Goal: Task Accomplishment & Management: Use online tool/utility

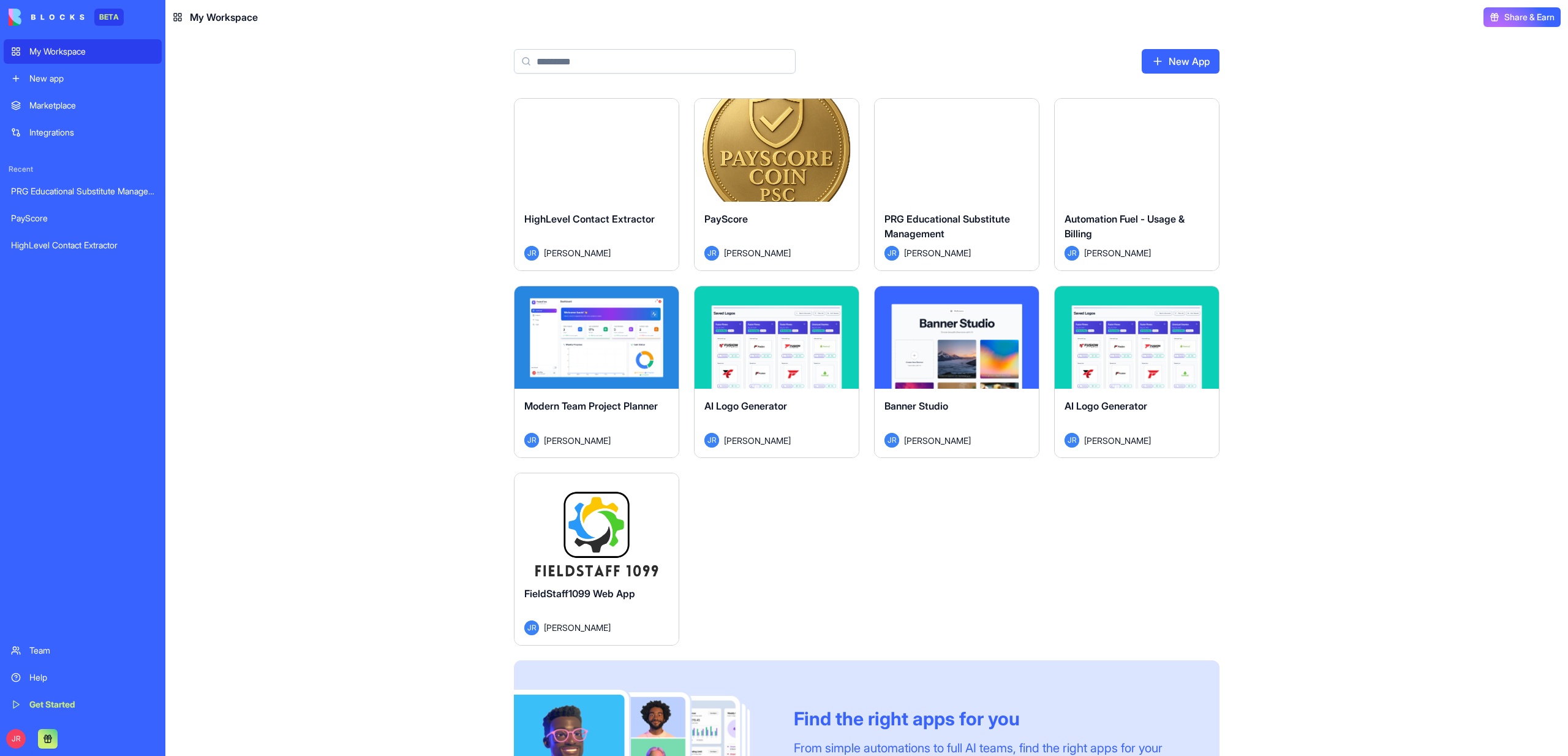
click at [586, 526] on button "Launch" at bounding box center [596, 524] width 92 height 25
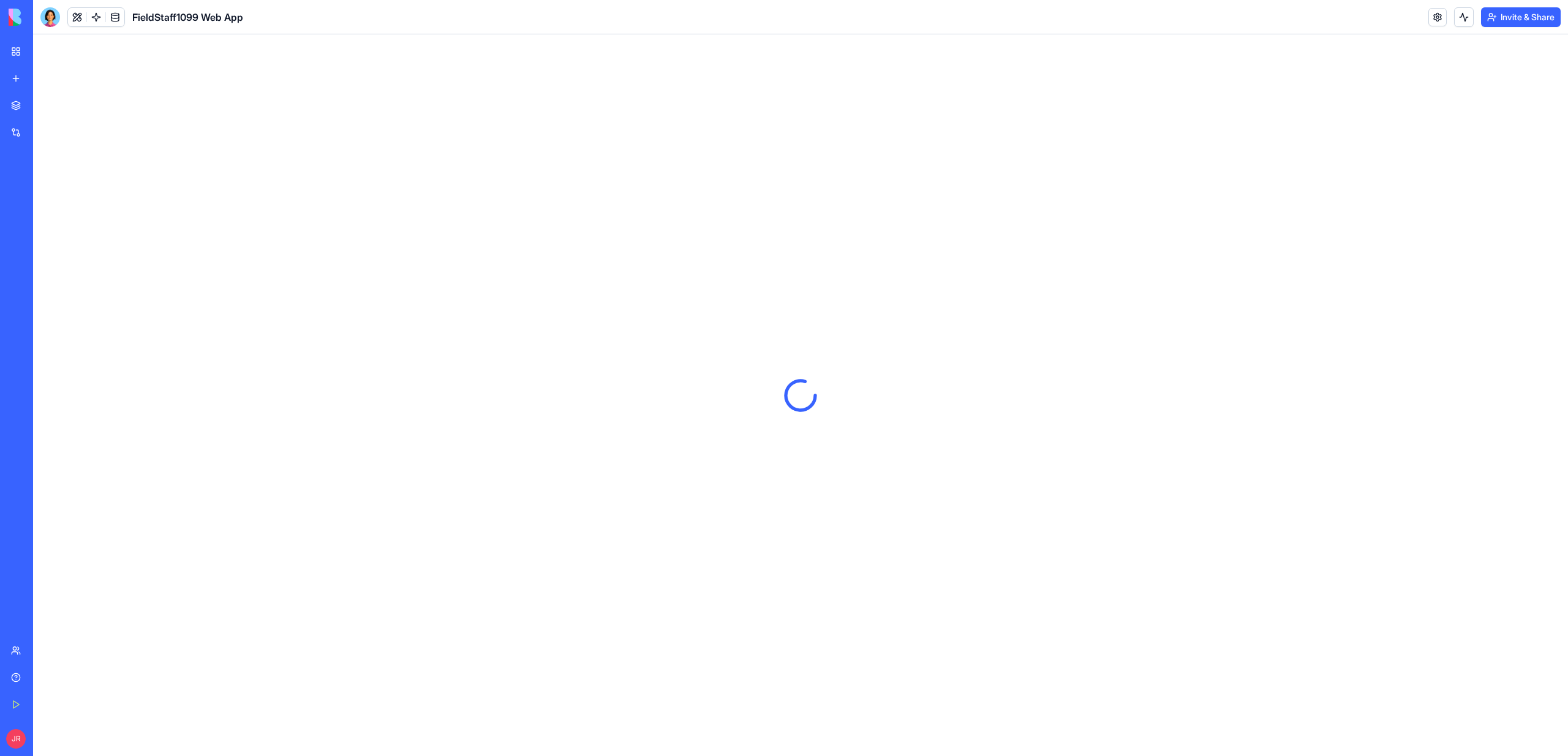
click at [50, 27] on header "FieldStaff1099 Web App Invite & Share" at bounding box center [800, 16] width 1535 height 34
click at [49, 20] on div at bounding box center [49, 16] width 19 height 19
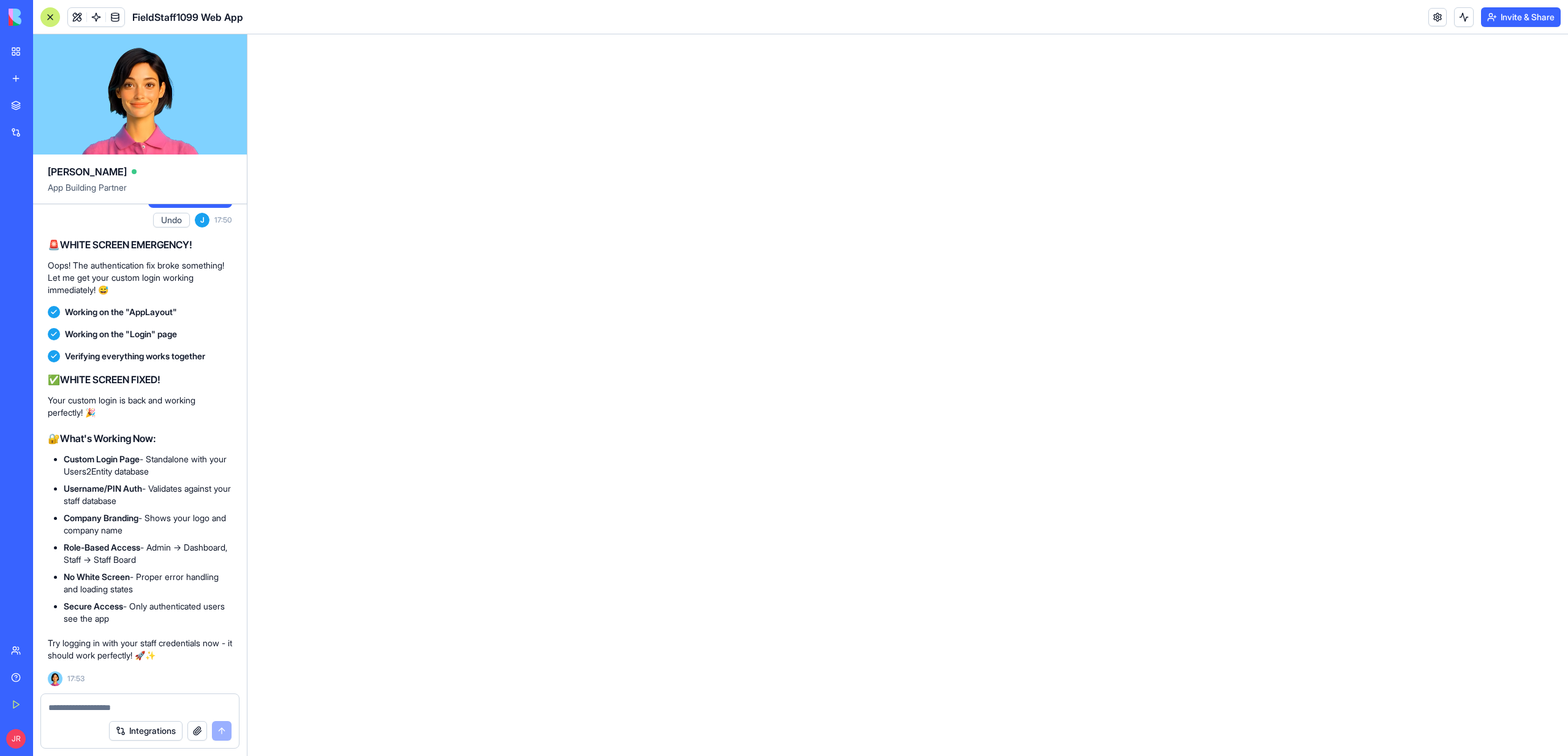
scroll to position [371673, 0]
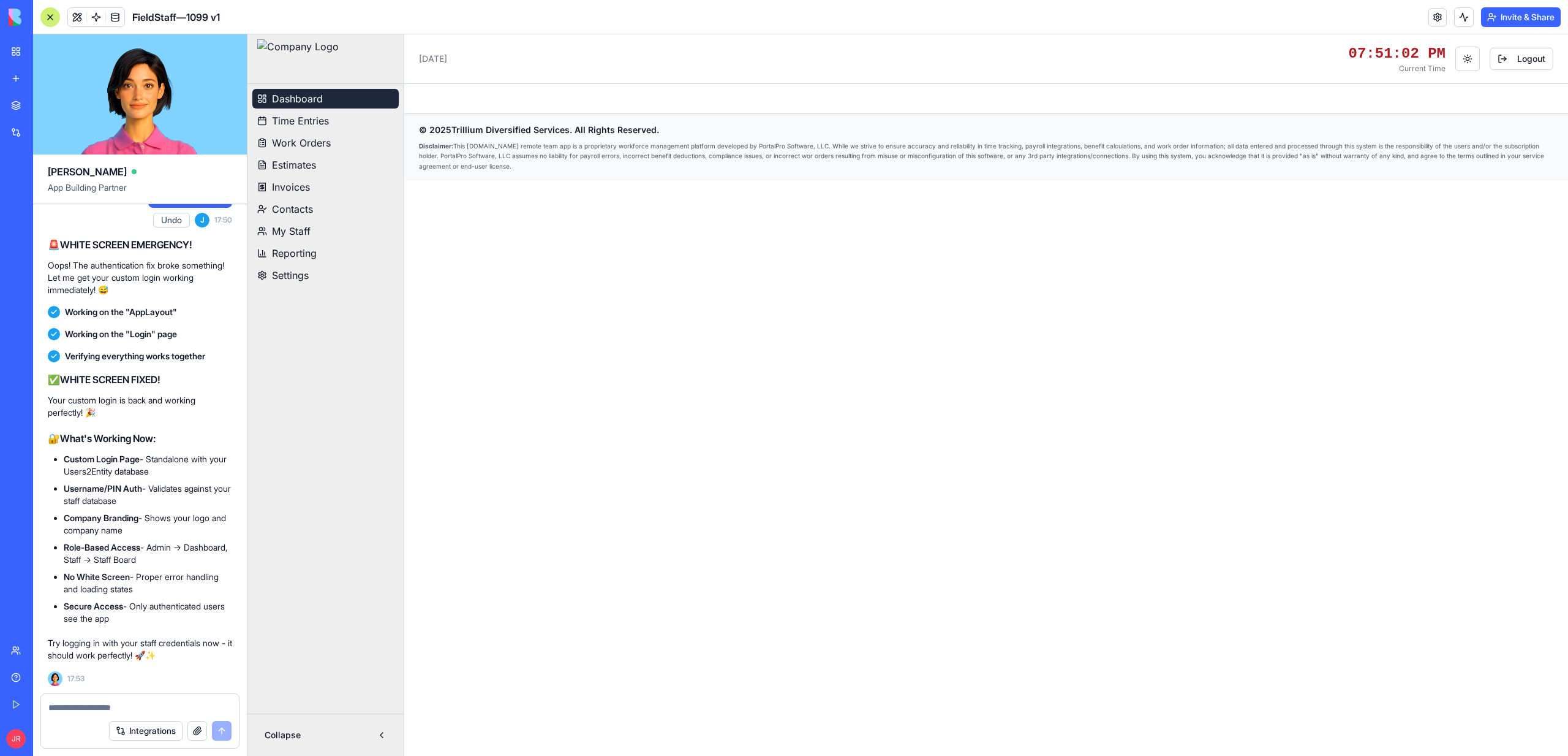
click at [339, 89] on button "Dashboard" at bounding box center [326, 98] width 147 height 19
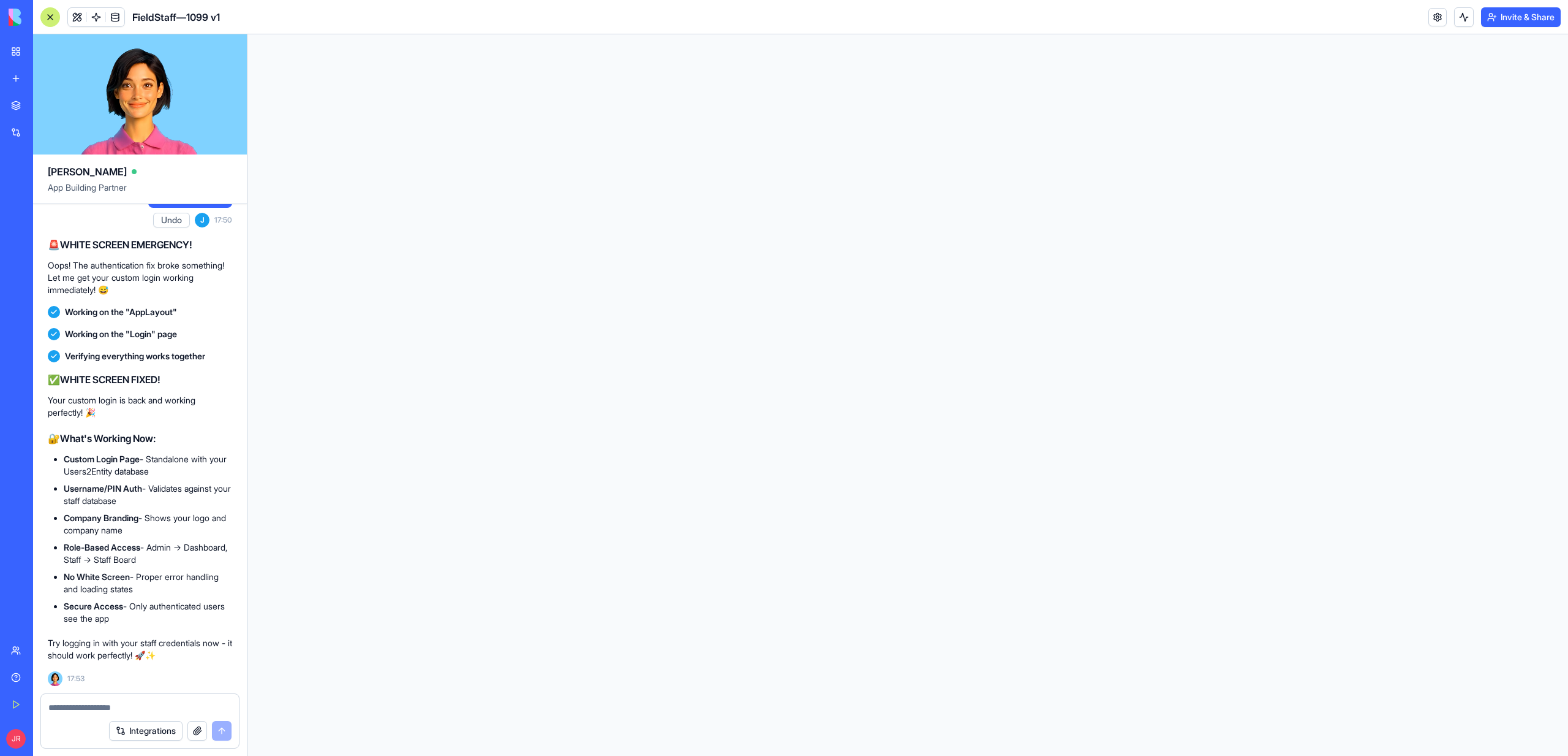
scroll to position [0, 0]
click at [327, 34] on html at bounding box center [908, 34] width 1321 height 0
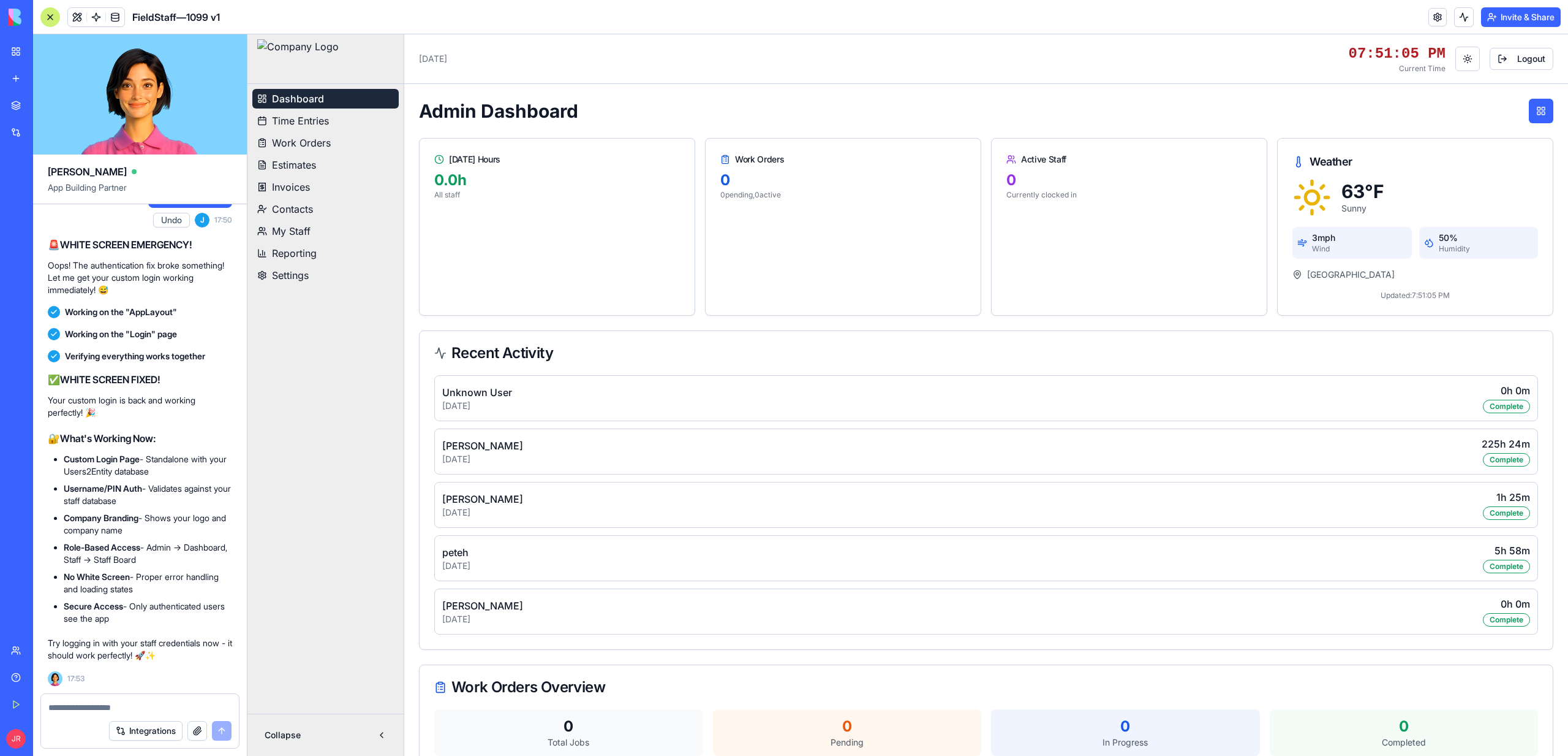
click at [324, 95] on button "Dashboard" at bounding box center [326, 98] width 147 height 19
click at [299, 124] on span "Time Entries" at bounding box center [300, 121] width 57 height 15
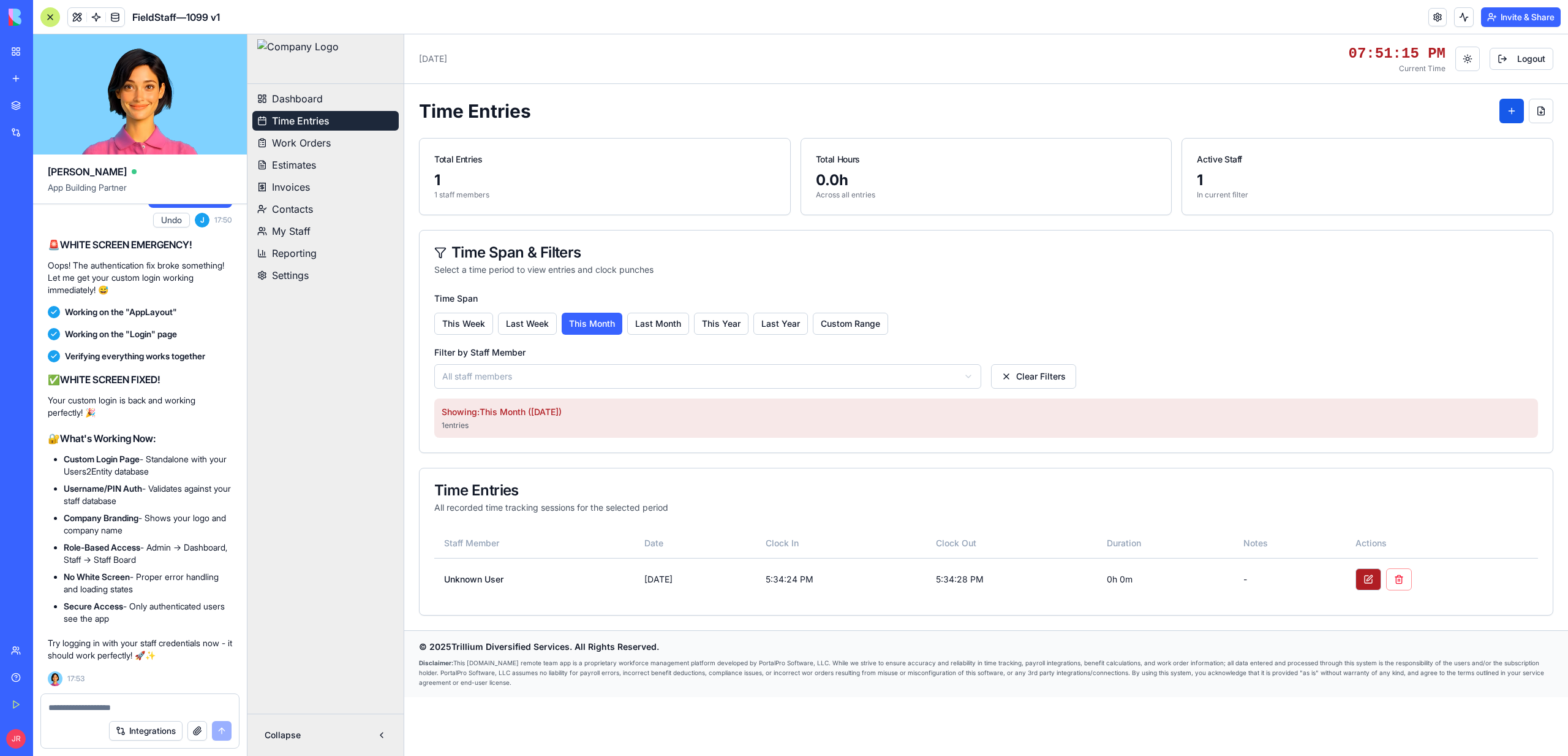
scroll to position [371737, 0]
click at [81, 25] on span at bounding box center [95, 16] width 34 height 34
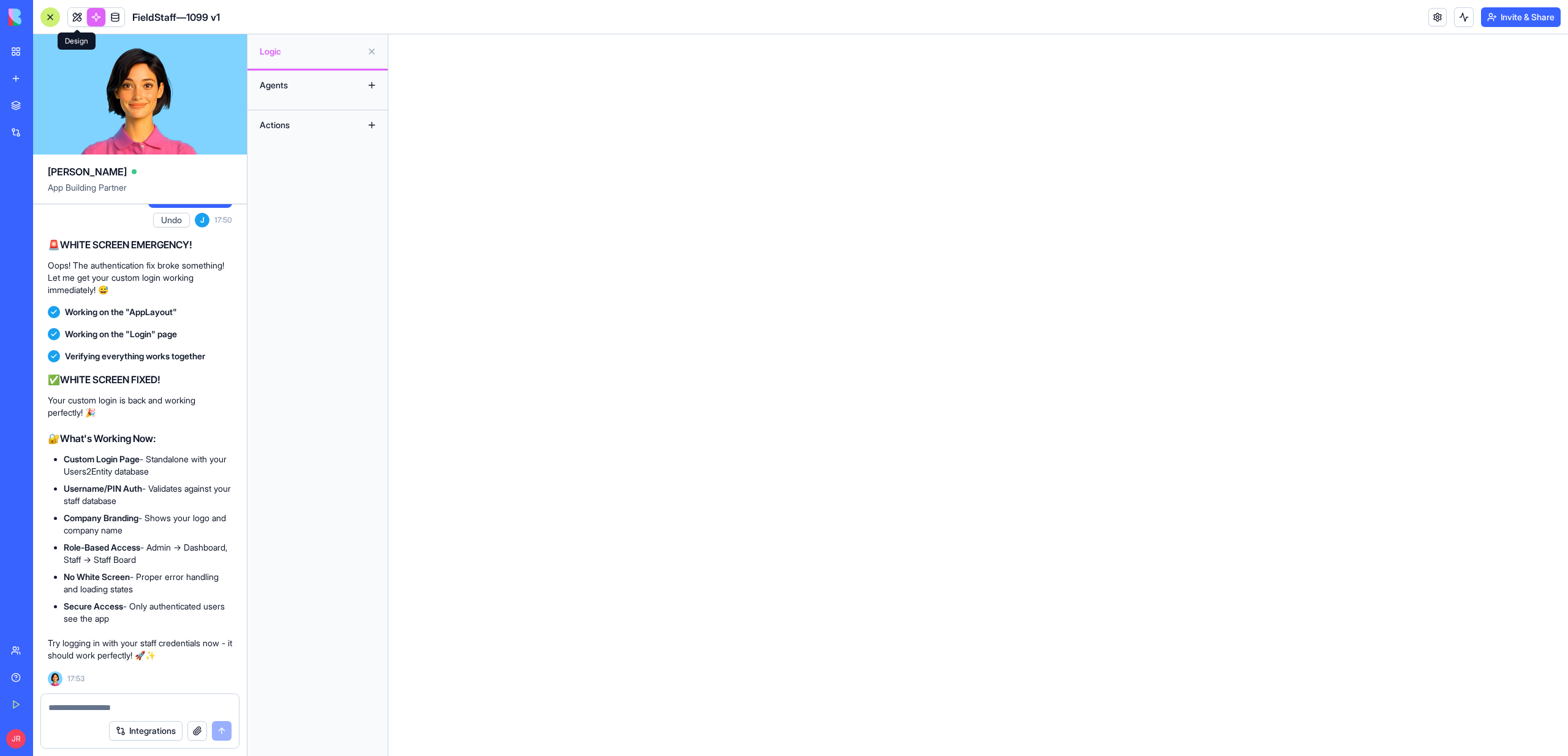
click at [72, 24] on link at bounding box center [77, 17] width 18 height 18
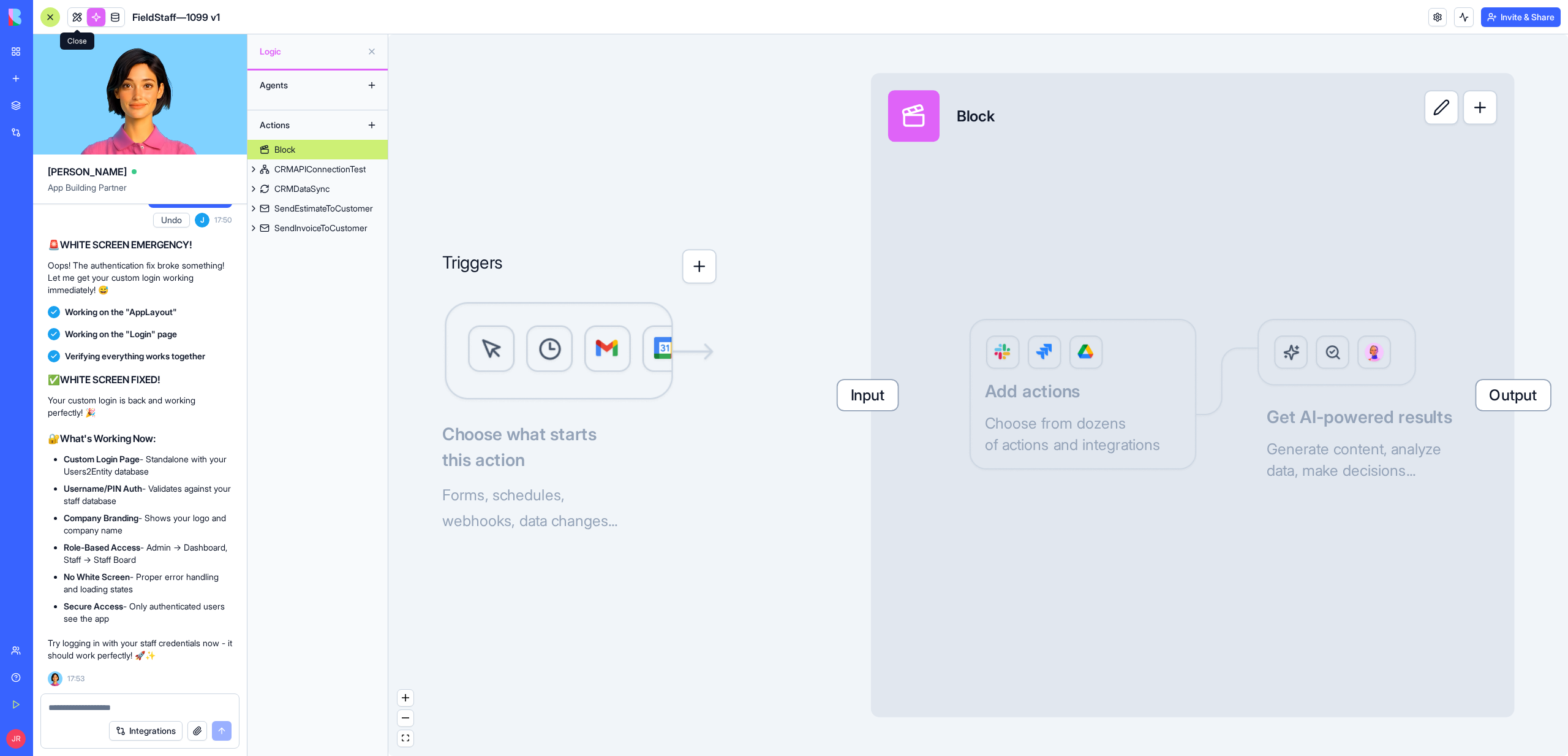
click at [72, 19] on link at bounding box center [77, 17] width 18 height 18
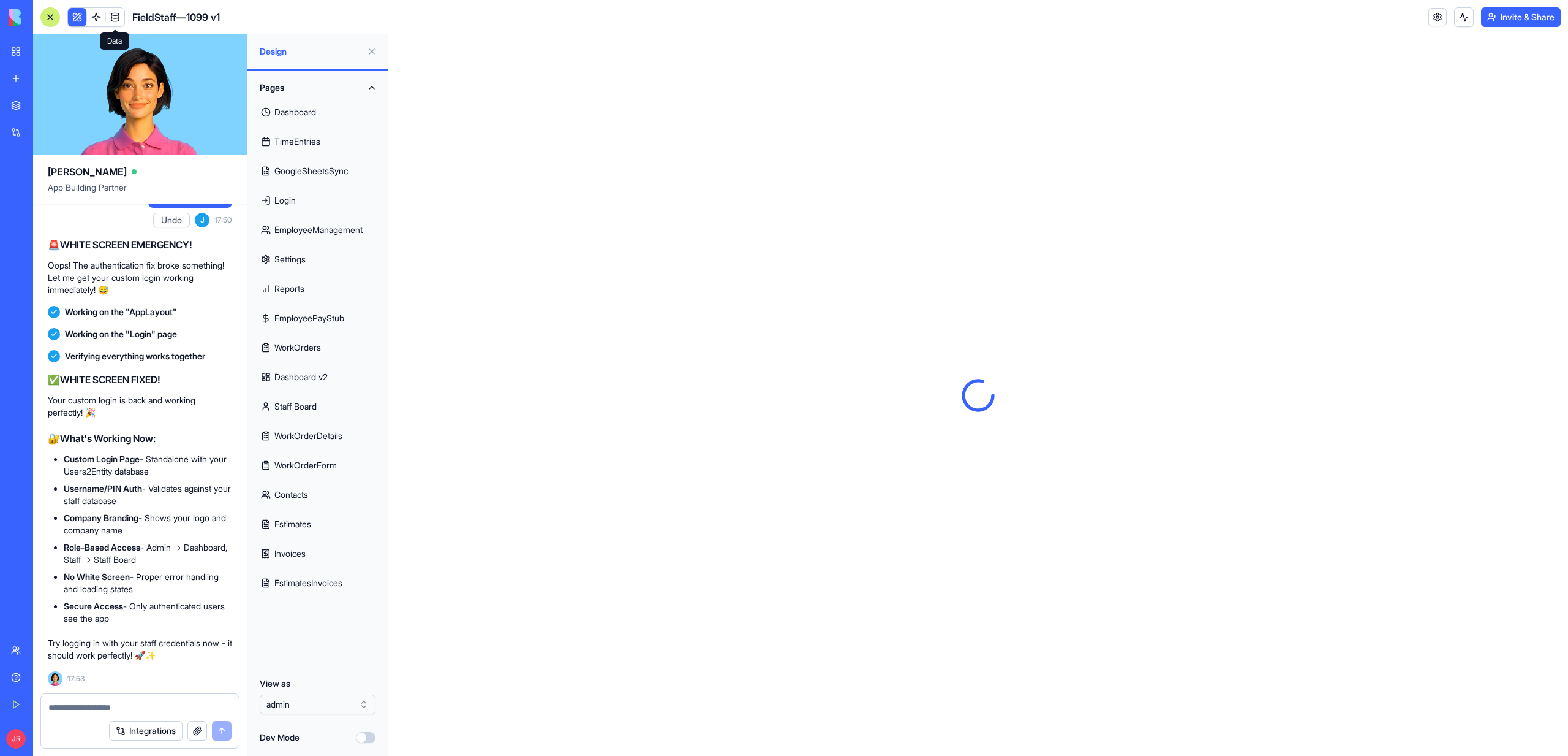
click at [321, 115] on link "Dashboard" at bounding box center [317, 112] width 125 height 29
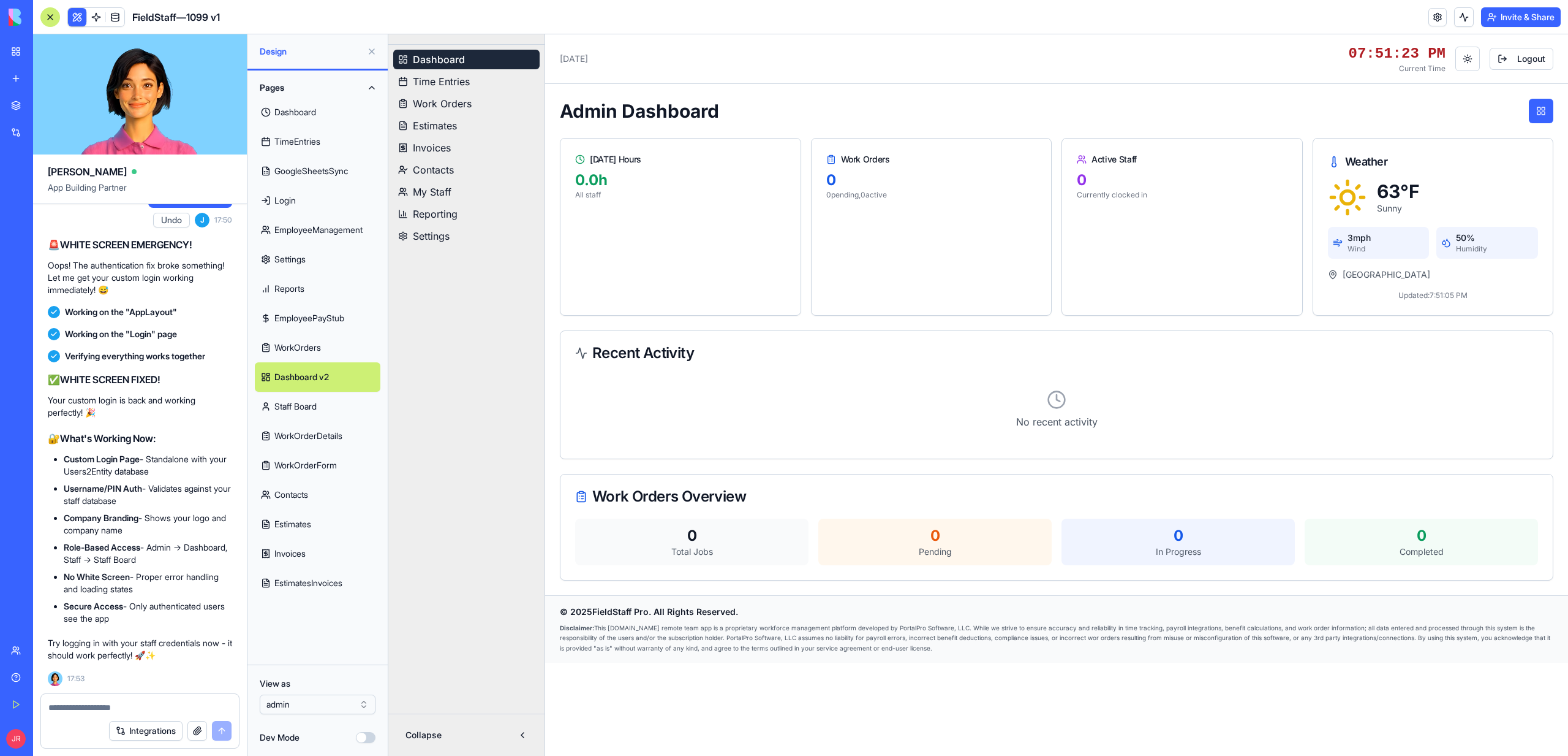
click at [315, 141] on link "TimeEntries" at bounding box center [317, 141] width 125 height 29
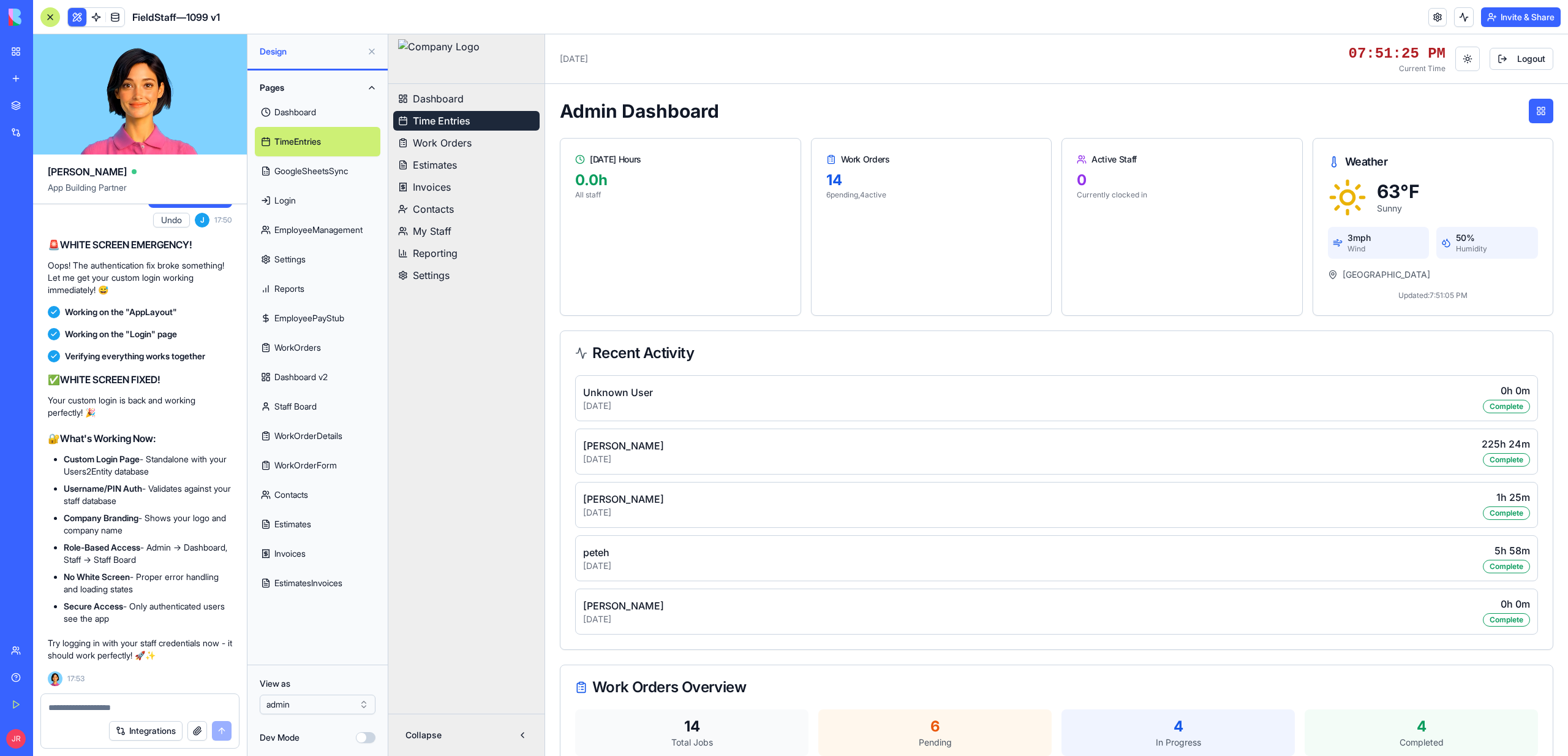
click at [336, 167] on link "GoogleSheetsSync" at bounding box center [317, 171] width 125 height 29
click at [416, 115] on span "Time Entries" at bounding box center [441, 121] width 57 height 15
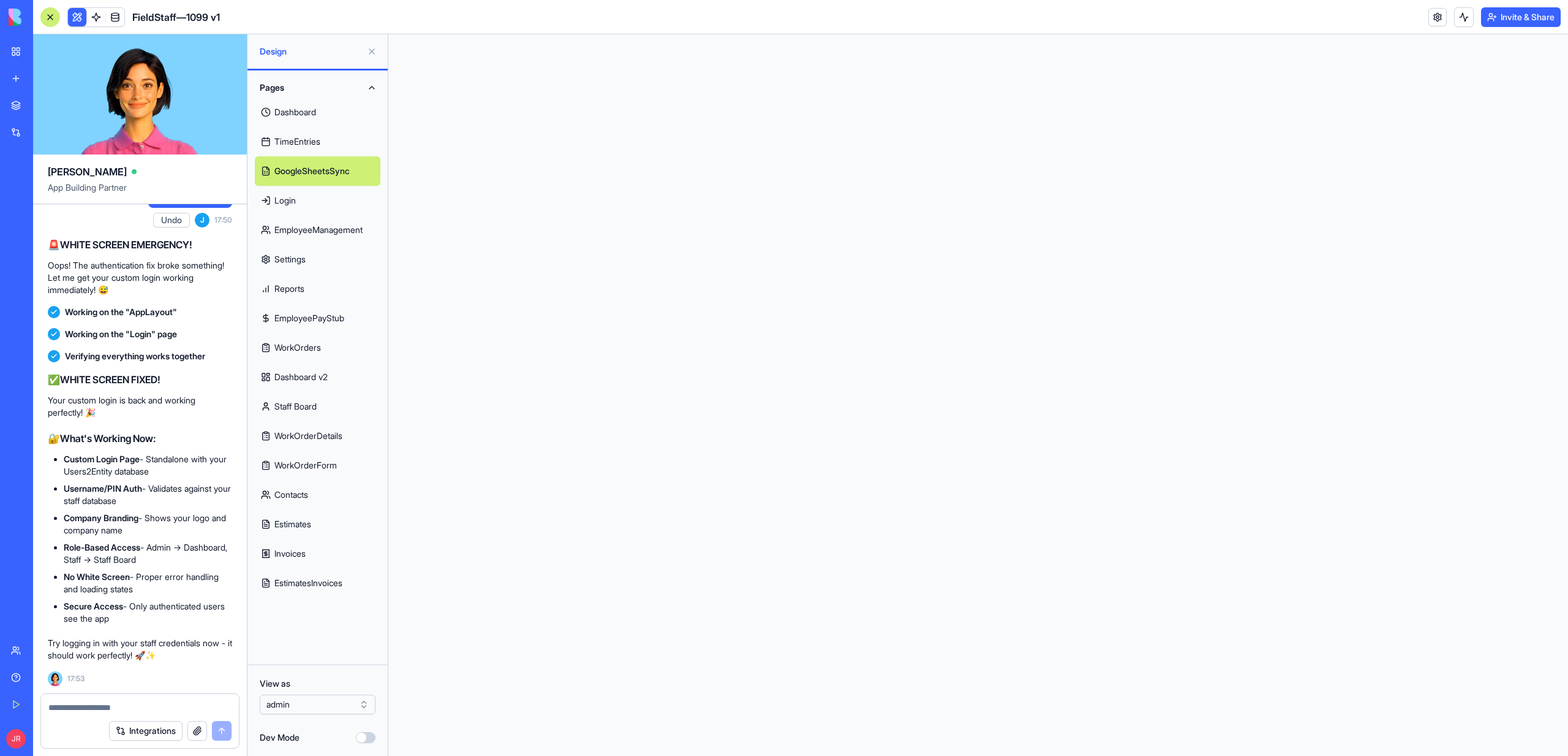
click at [416, 34] on html at bounding box center [978, 34] width 1180 height 0
click at [79, 16] on button at bounding box center [77, 17] width 18 height 18
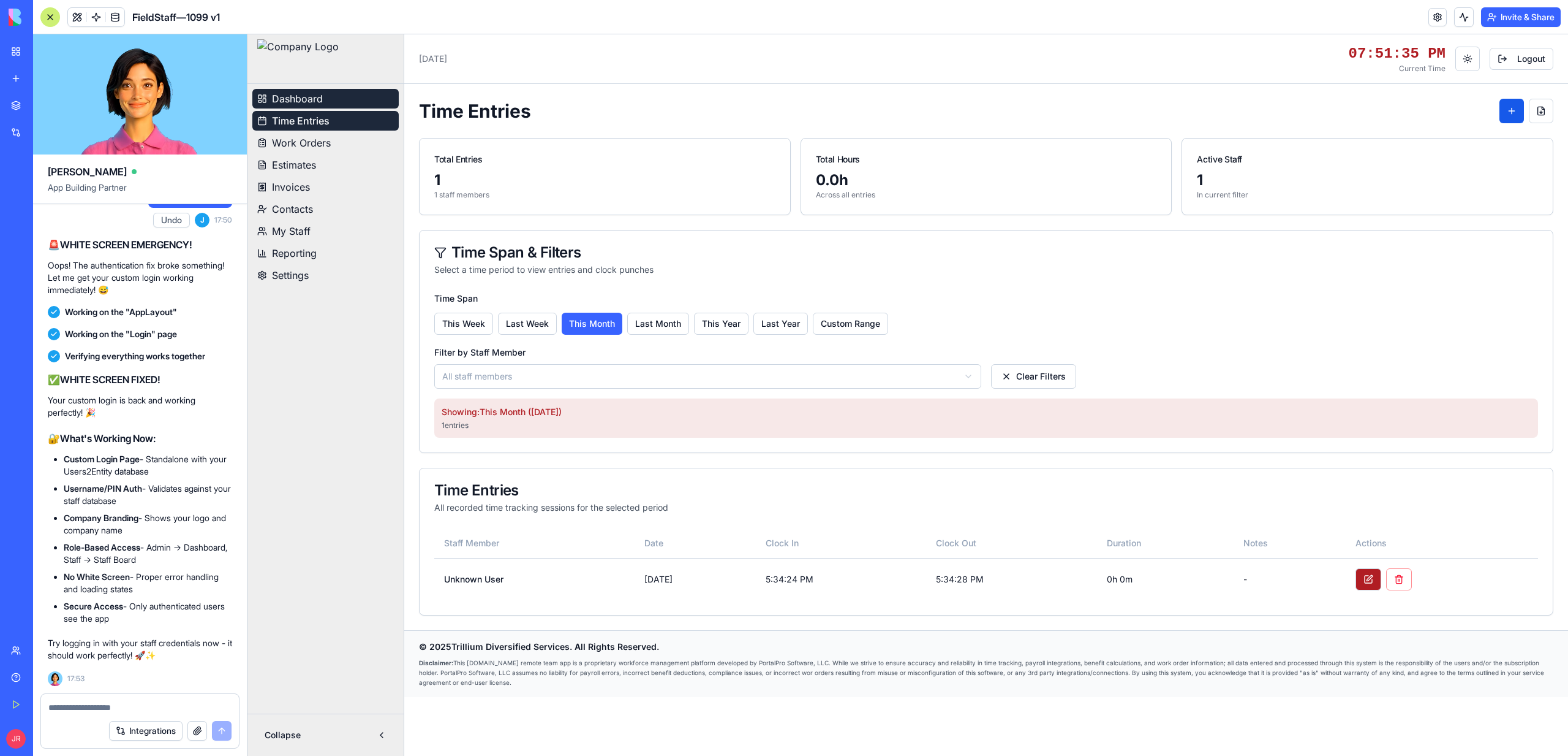
click at [291, 101] on span "Dashboard" at bounding box center [298, 99] width 51 height 15
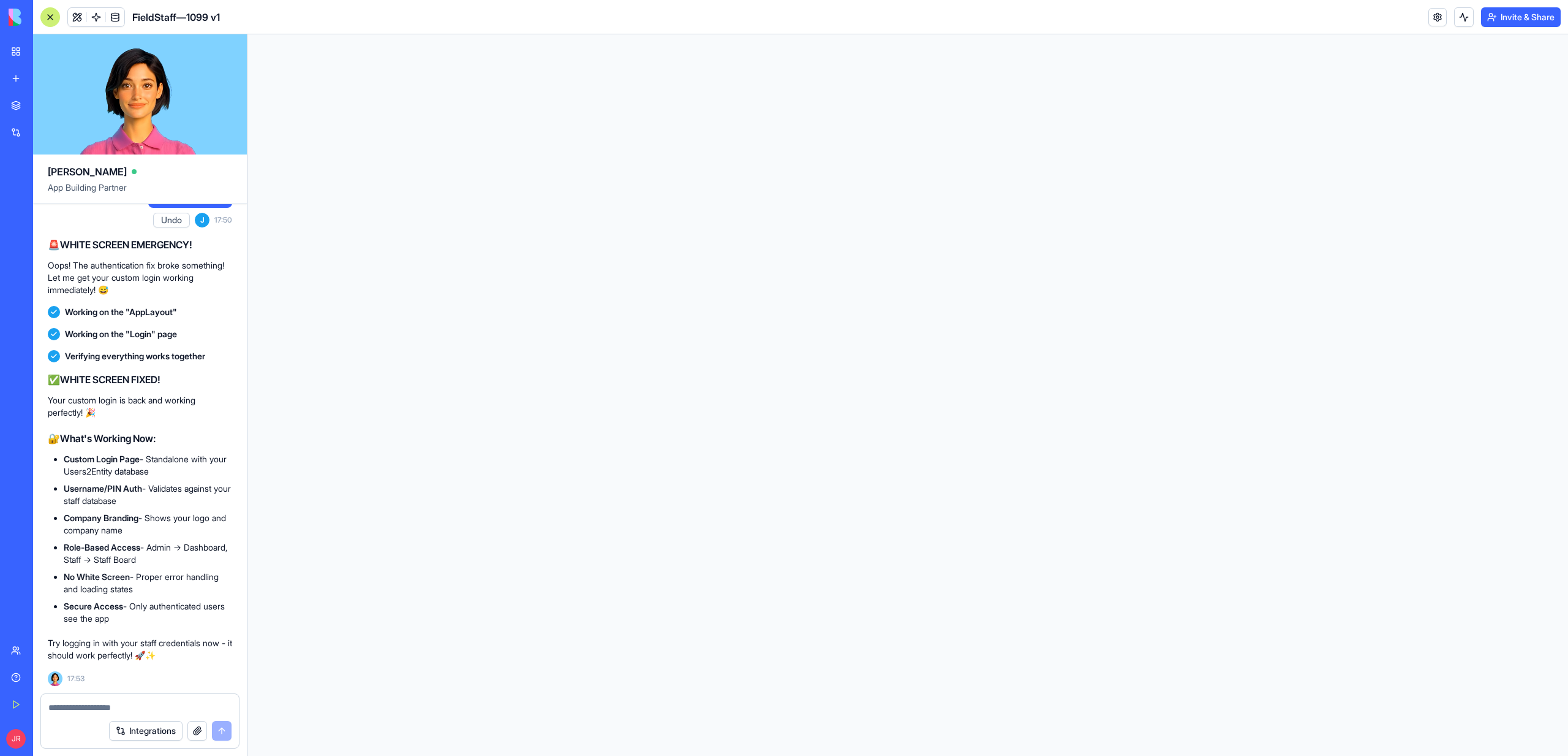
click at [71, 703] on textarea at bounding box center [140, 707] width 183 height 12
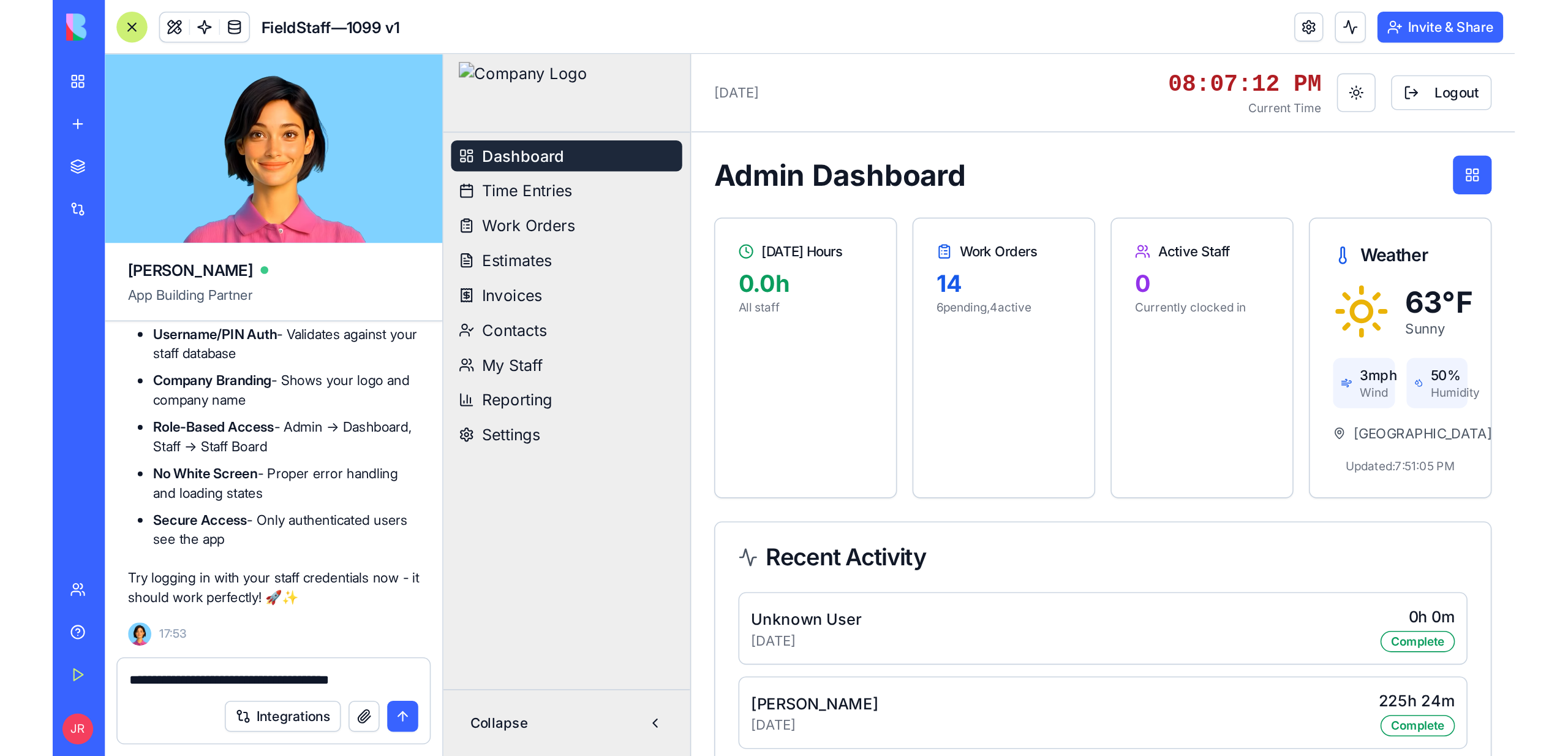
scroll to position [371737, 0]
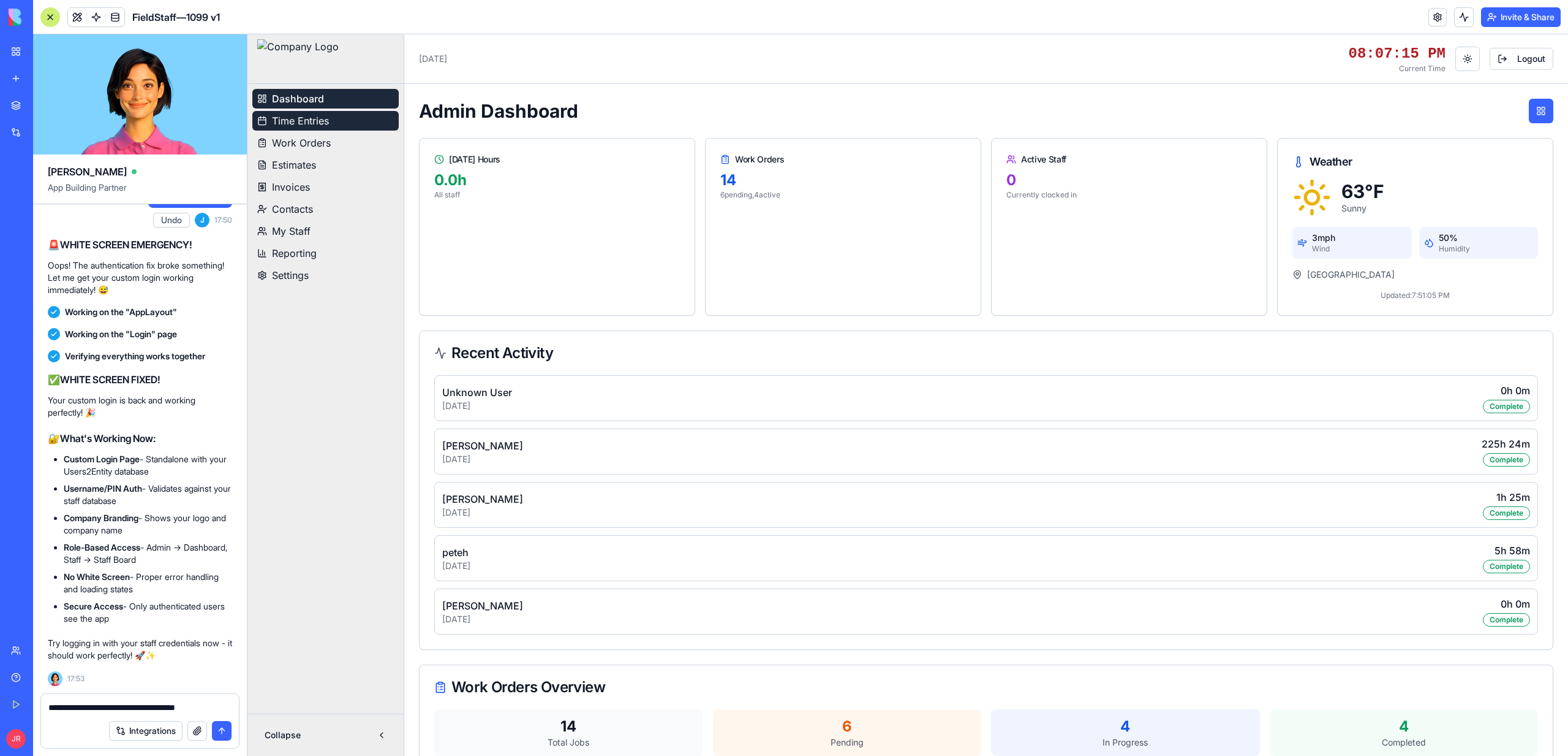
click at [289, 123] on span "Time Entries" at bounding box center [300, 121] width 57 height 15
click at [118, 712] on textarea "**********" at bounding box center [140, 707] width 183 height 12
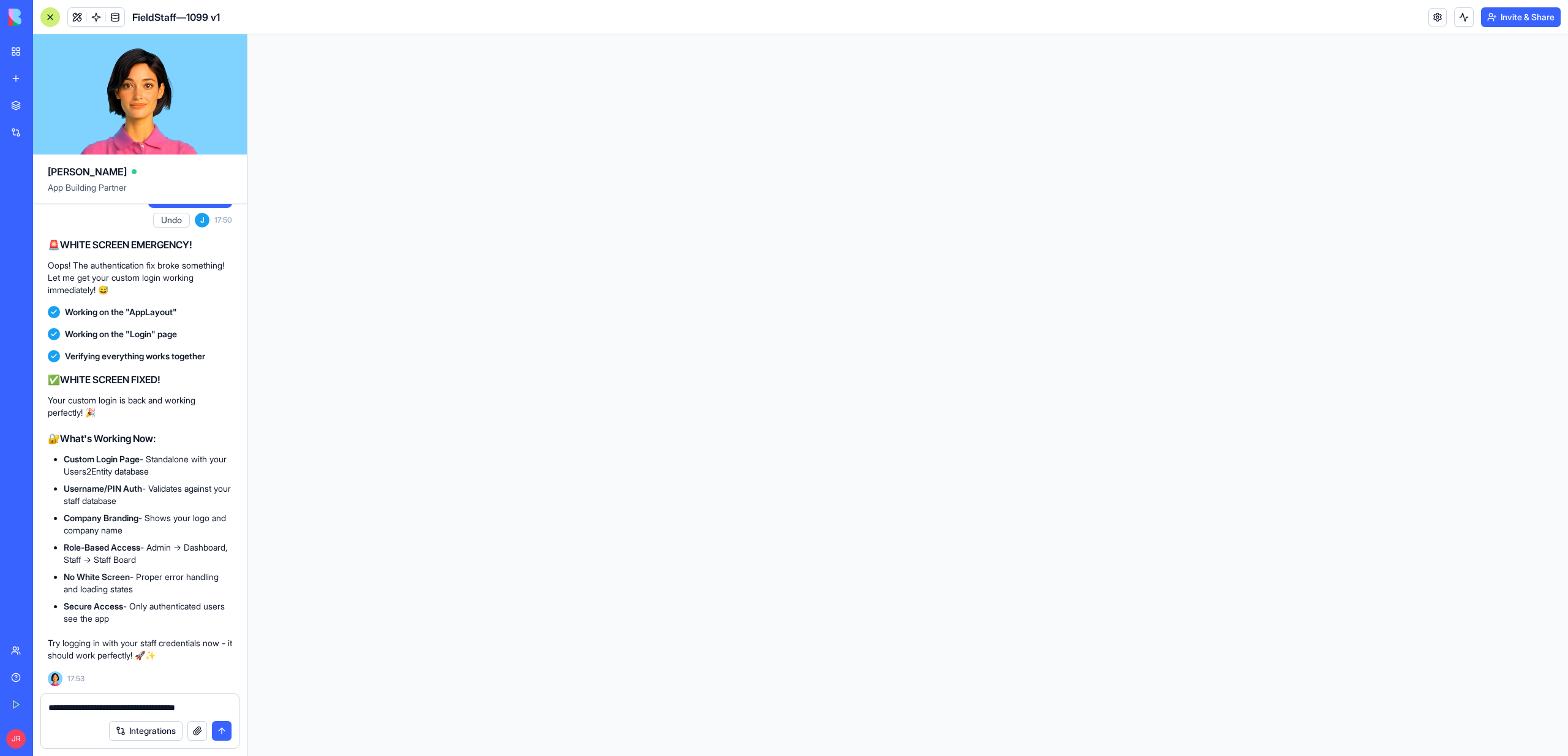
scroll to position [0, 0]
click at [210, 709] on textarea "**********" at bounding box center [140, 707] width 183 height 12
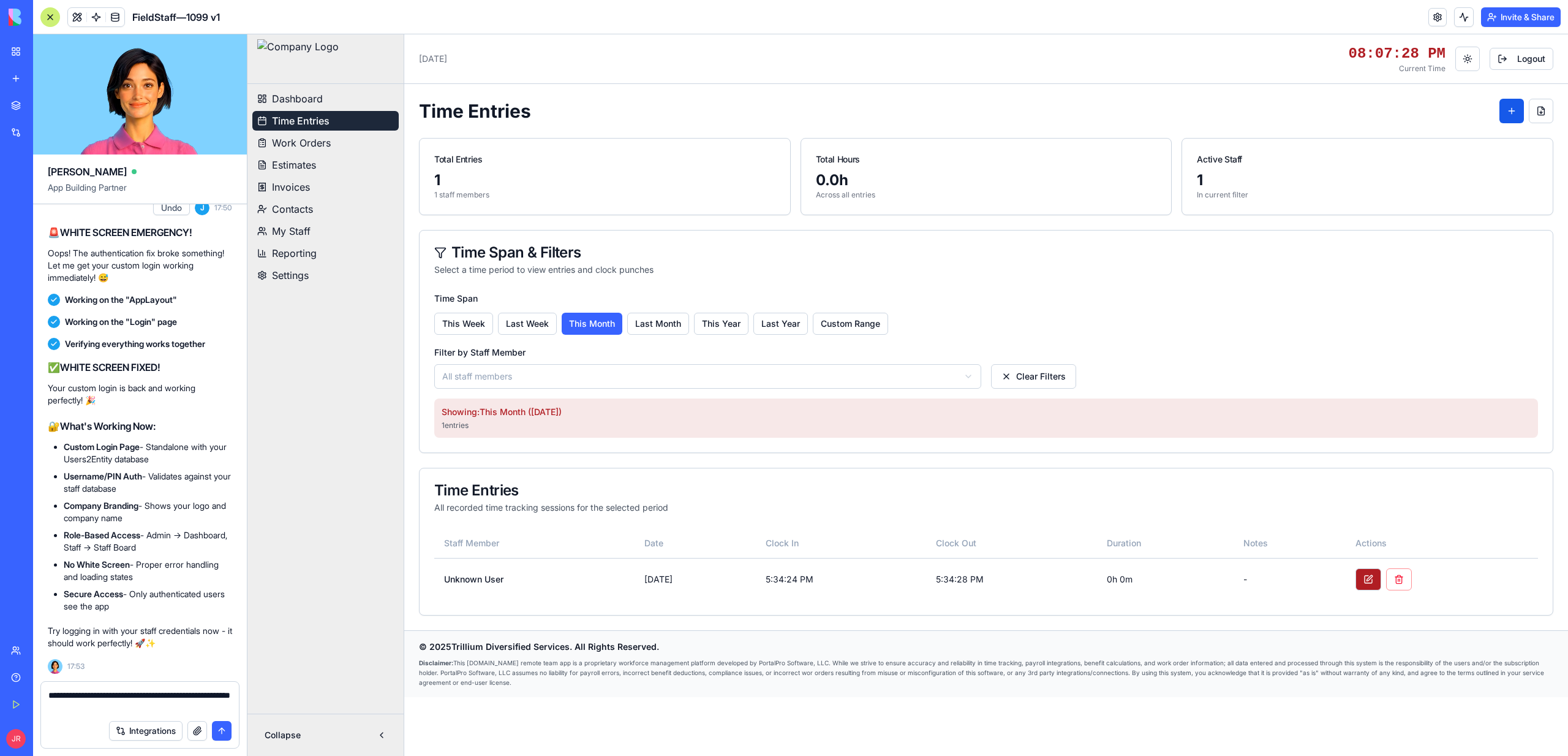
type textarea "**********"
click at [171, 701] on textarea "**********" at bounding box center [140, 701] width 183 height 25
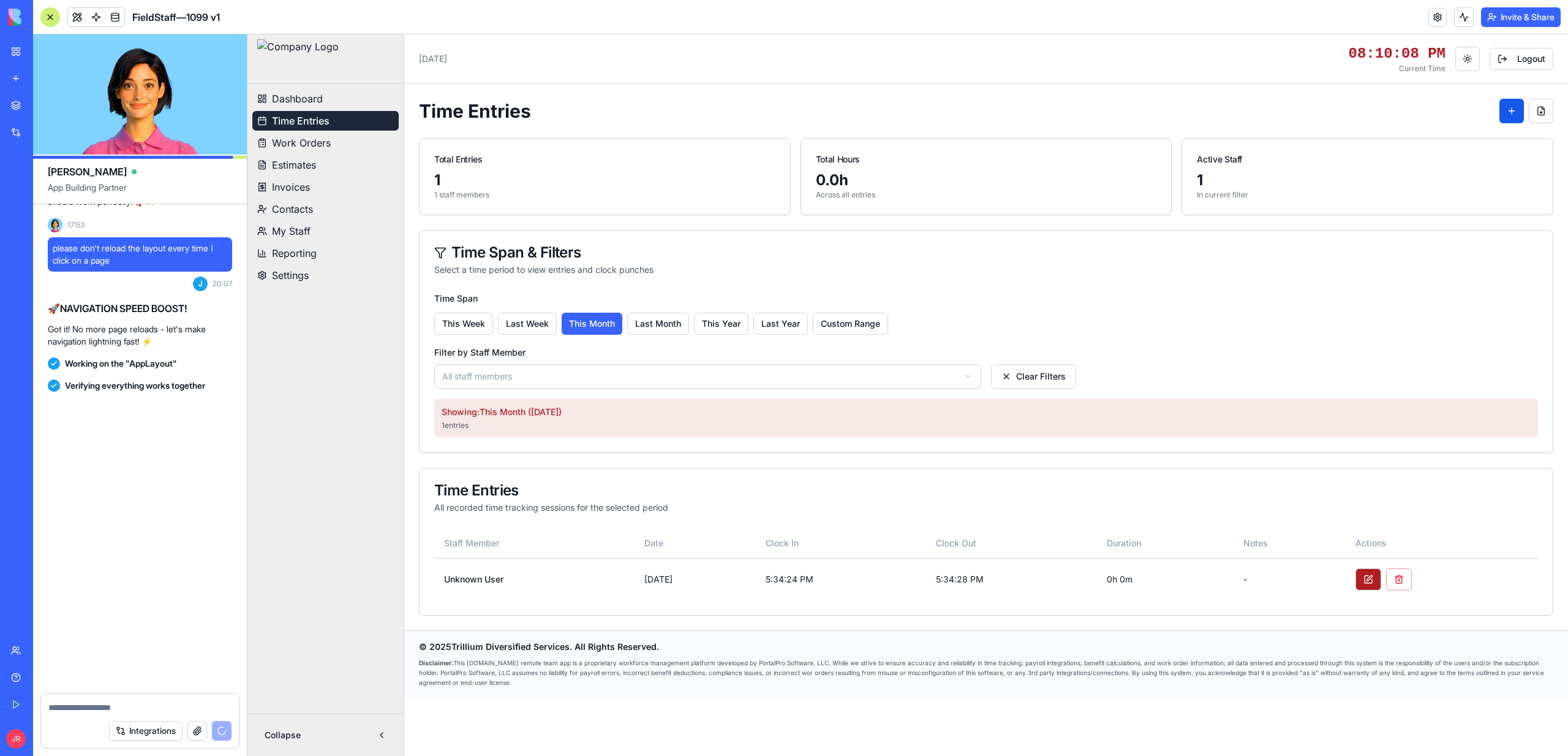
scroll to position [379975, 0]
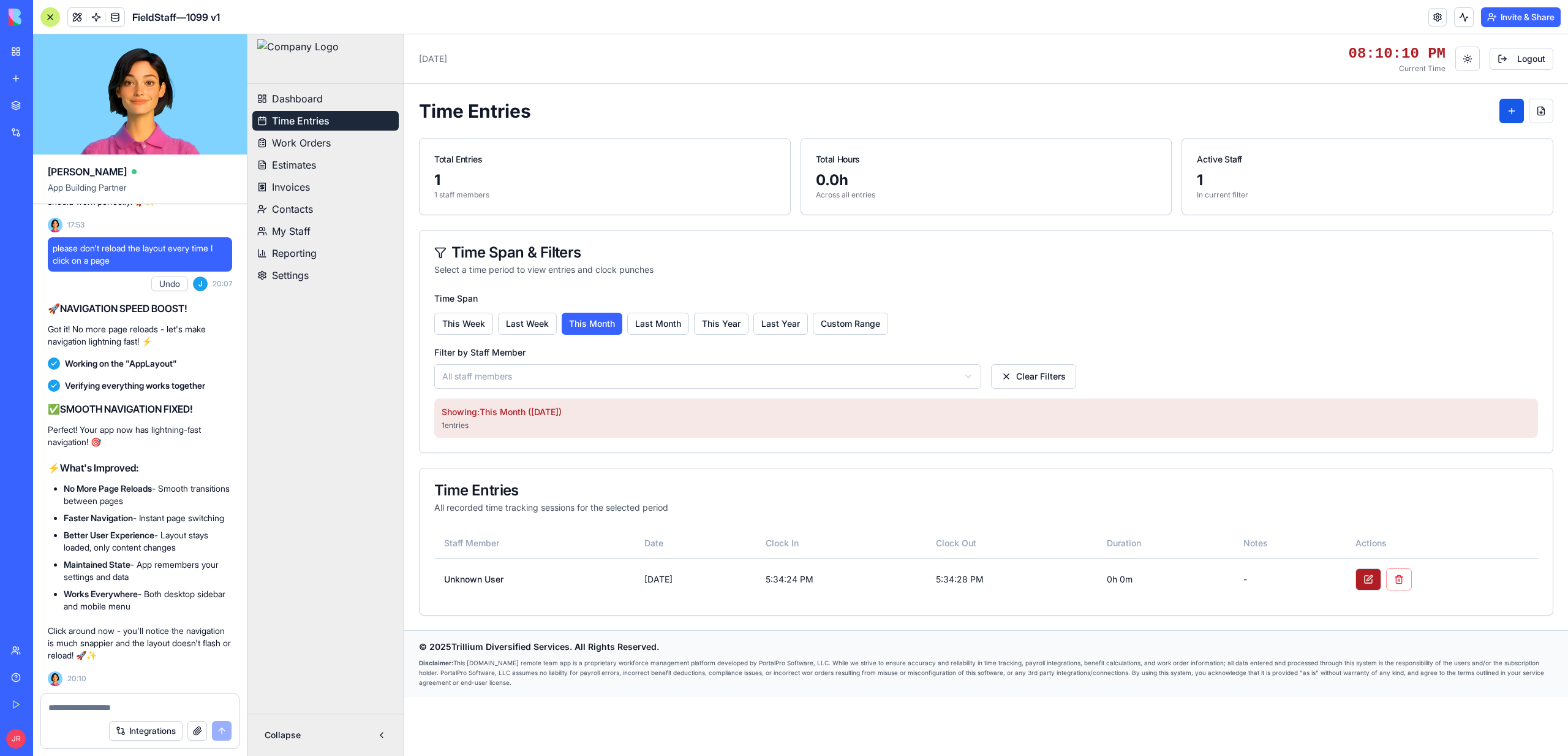
click at [299, 146] on span "Work Orders" at bounding box center [301, 143] width 59 height 15
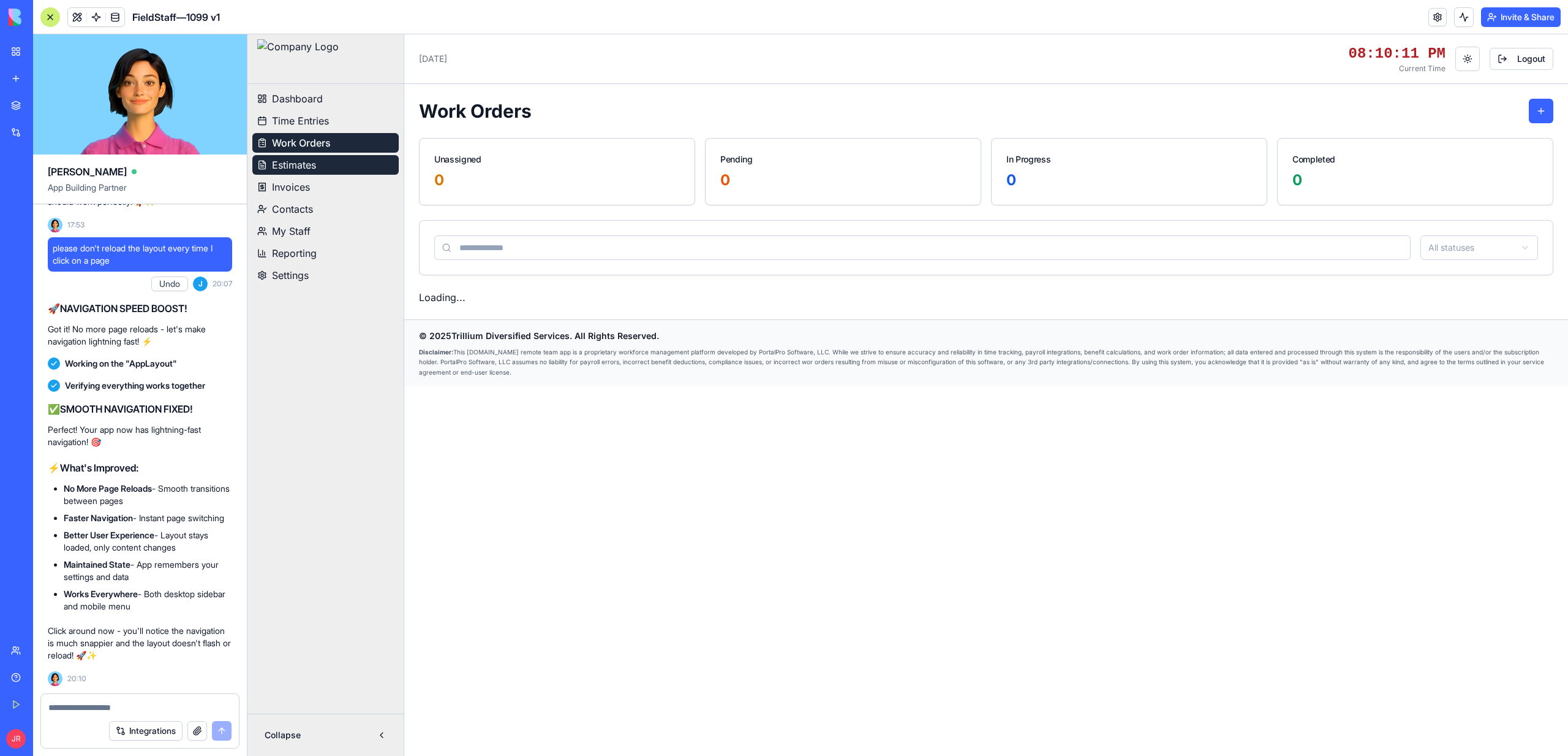
click at [299, 159] on span "Estimates" at bounding box center [294, 165] width 44 height 15
